Goal: Transaction & Acquisition: Purchase product/service

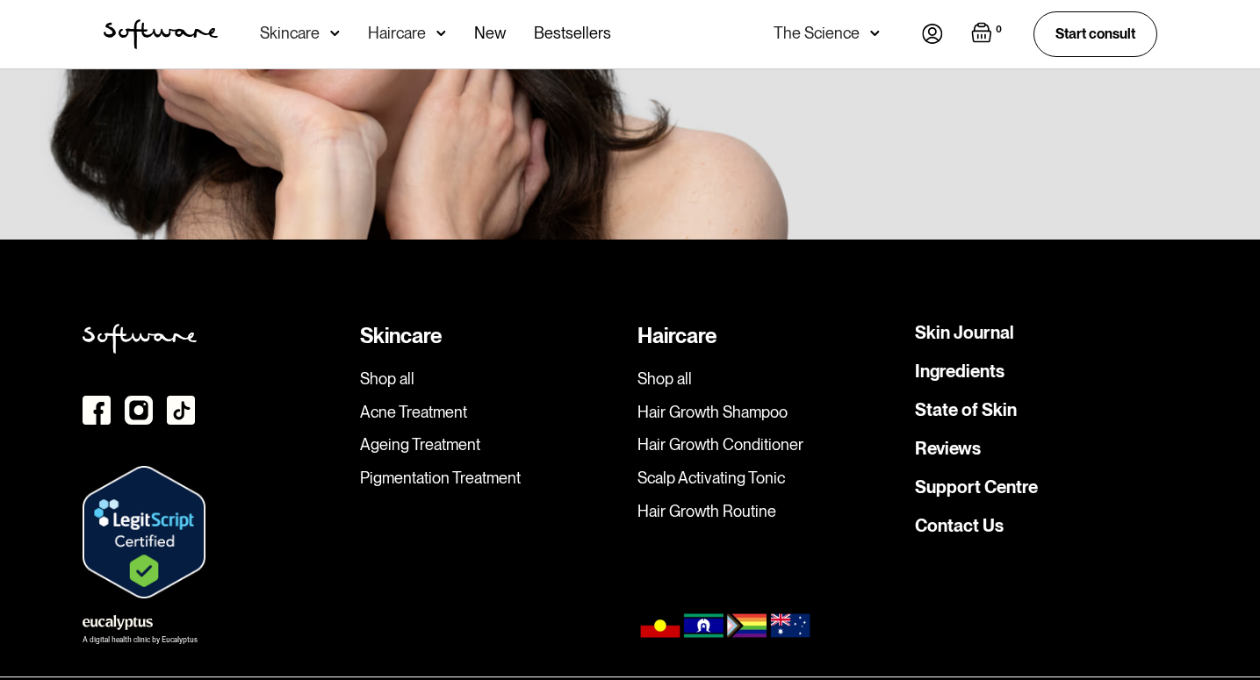
scroll to position [5020, 0]
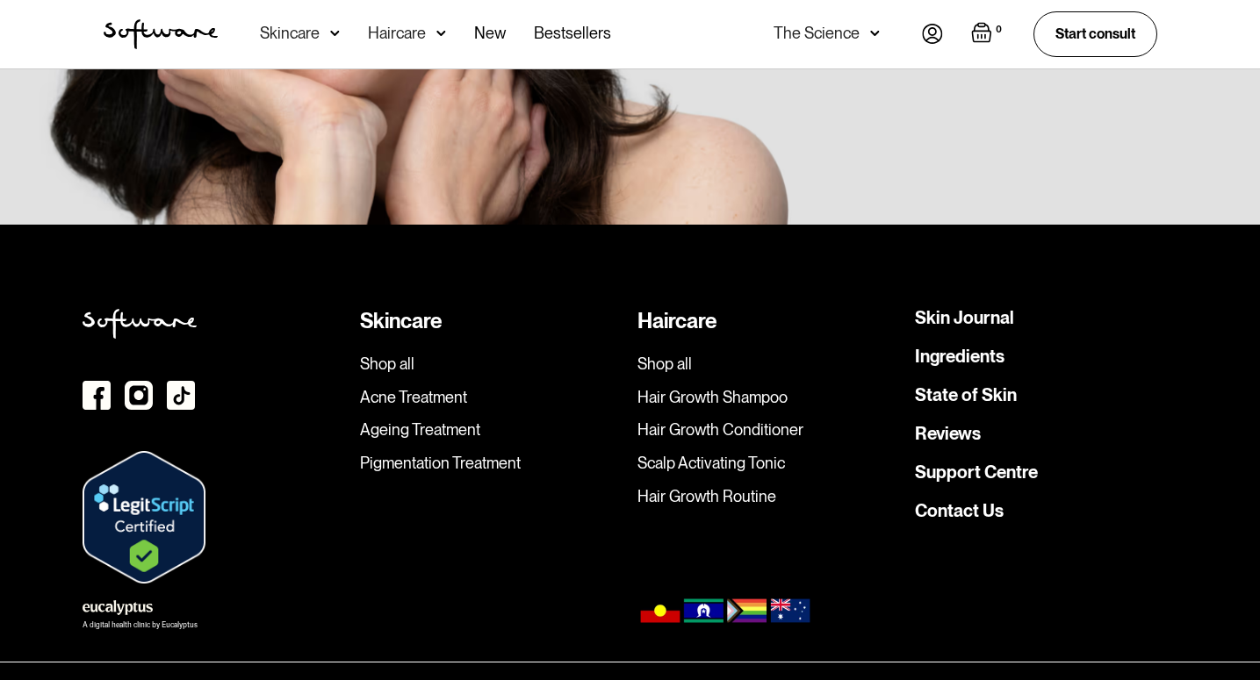
click at [951, 425] on link "Reviews" at bounding box center [948, 434] width 66 height 18
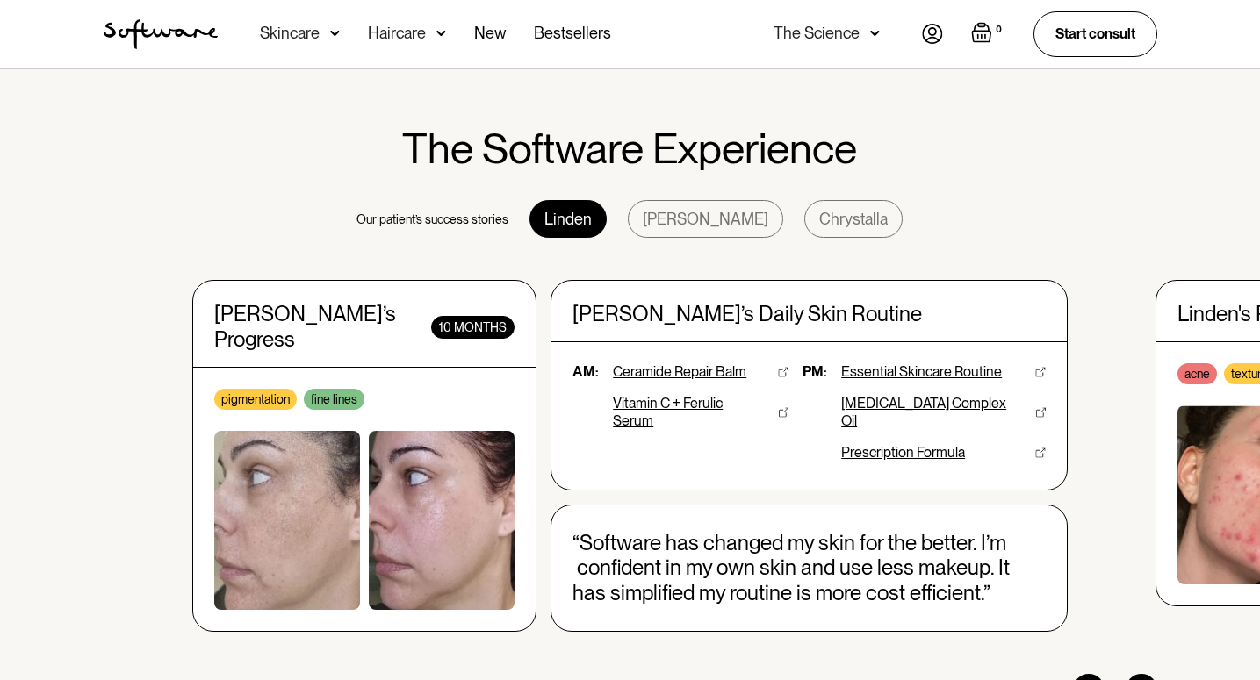
click at [319, 34] on div "Haircare" at bounding box center [290, 34] width 60 height 18
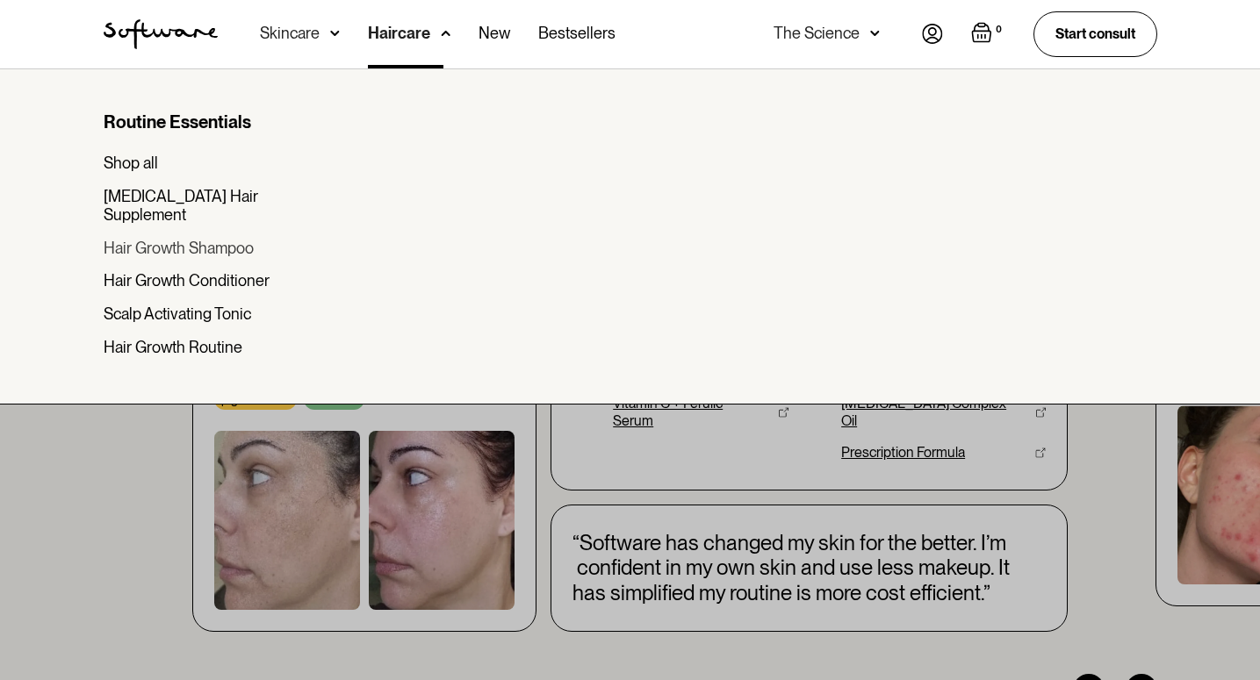
click at [227, 239] on div "Hair Growth Shampoo" at bounding box center [179, 248] width 150 height 19
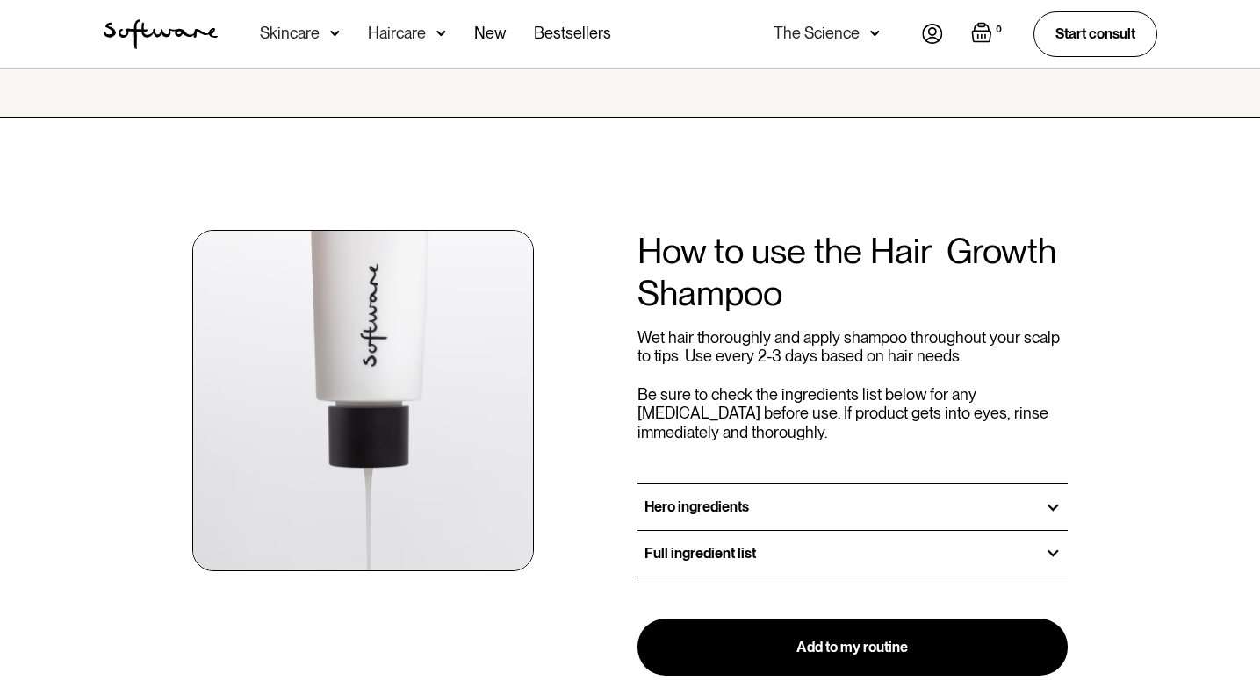
scroll to position [1741, 0]
